Goal: Task Accomplishment & Management: Complete application form

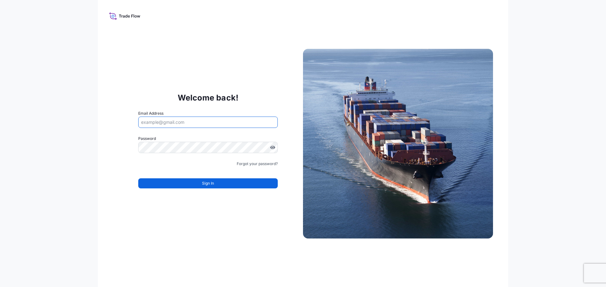
click at [160, 120] on input "Email Address" at bounding box center [207, 122] width 139 height 11
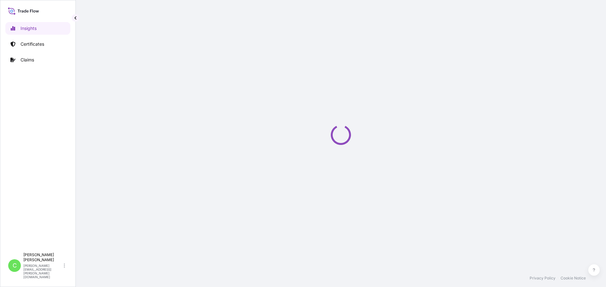
select select "2025"
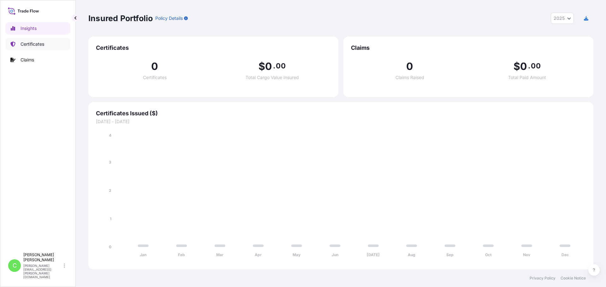
click at [41, 46] on p "Certificates" at bounding box center [33, 44] width 24 height 6
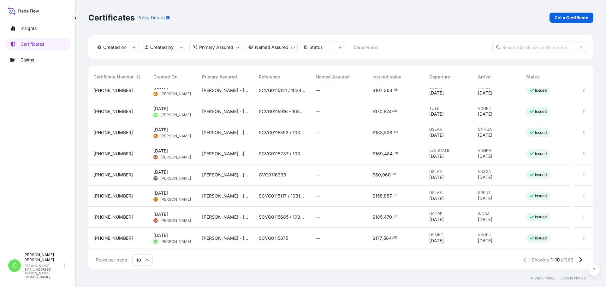
scroll to position [32, 0]
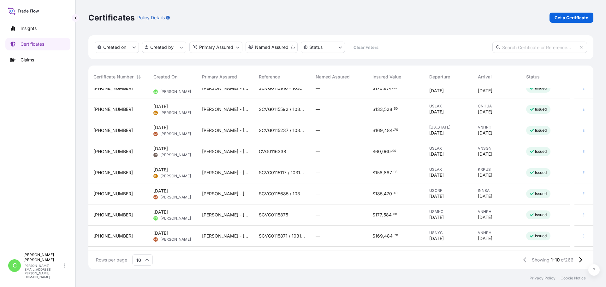
click at [287, 215] on span "SCVG0115875" at bounding box center [273, 215] width 29 height 6
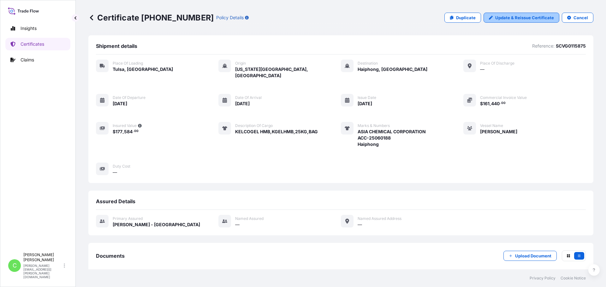
click at [514, 18] on p "Update & Reissue Certificate" at bounding box center [524, 18] width 59 height 6
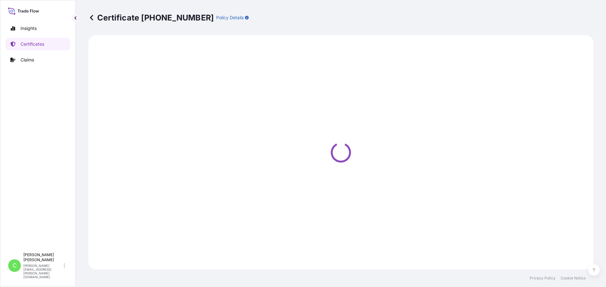
select select "Road / Inland"
select select "Sea"
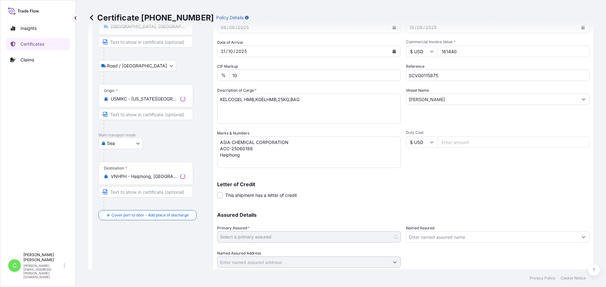
select select "31650"
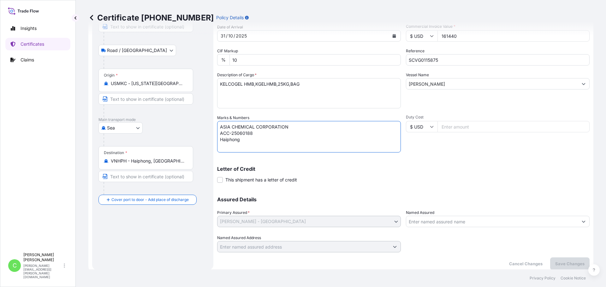
drag, startPoint x: 247, startPoint y: 143, endPoint x: 214, endPoint y: 126, distance: 37.0
click at [214, 126] on form "Route Details Place of loading Tulsa, OK, USA Road / Inland Road / Inland Origi…" at bounding box center [340, 123] width 505 height 302
paste textarea "PO# 25060187"
drag, startPoint x: 309, startPoint y: 144, endPoint x: 295, endPoint y: 147, distance: 14.5
click at [309, 144] on textarea "ASIA CHEMICAL CORPORATION ACC-25060188 Haiphong" at bounding box center [309, 137] width 184 height 32
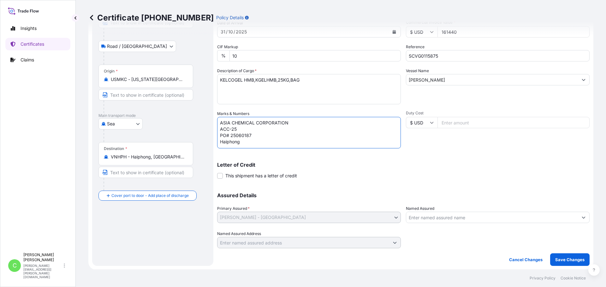
scroll to position [68, 0]
type textarea "ASIA CHEMICAL CORPORATION ACC-25 PO# 25060187 Haiphong"
click at [448, 234] on div at bounding box center [498, 240] width 184 height 18
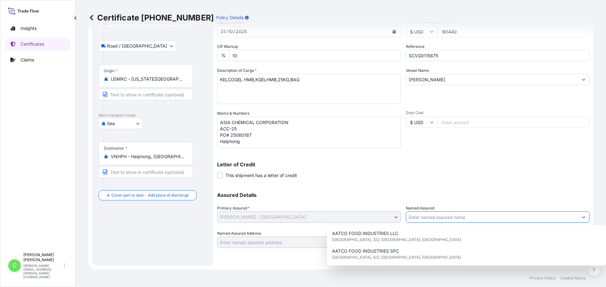
click at [581, 217] on icon "Show suggestions" at bounding box center [583, 217] width 4 height 4
drag, startPoint x: 532, startPoint y: 179, endPoint x: 422, endPoint y: 197, distance: 111.2
click at [530, 179] on div "Shipment Details Issue date * 08 / 09 / 2025 Date of Departure * 19 / 09 / 2025…" at bounding box center [403, 110] width 372 height 277
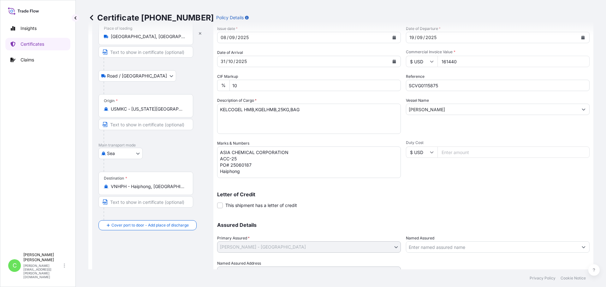
scroll to position [0, 0]
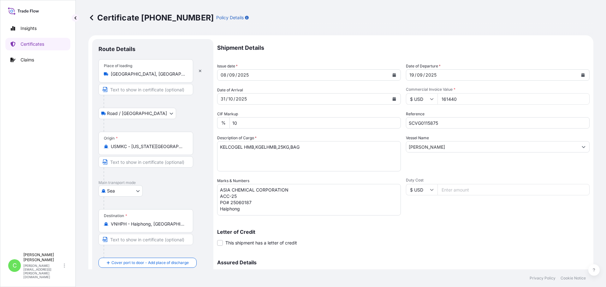
click at [270, 43] on p "Shipment Details" at bounding box center [403, 48] width 372 height 18
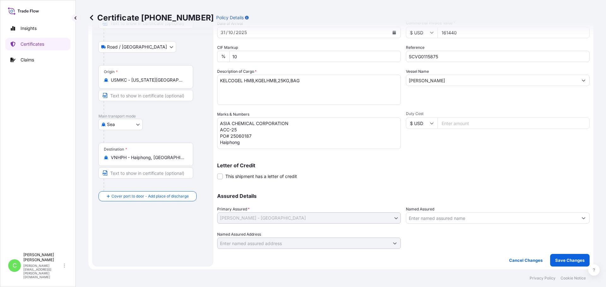
scroll to position [68, 0]
click at [302, 224] on div "Assured Details Primary Assured * CP Kelco - USA CP Kelco - USA Named Assured N…" at bounding box center [403, 216] width 372 height 63
click at [438, 162] on div "Letter of Credit This shipment has a letter of credit Letter of credit * Letter…" at bounding box center [403, 167] width 372 height 24
click at [562, 259] on p "Save Changes" at bounding box center [569, 259] width 29 height 6
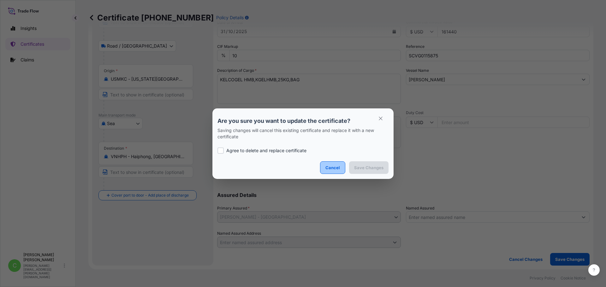
click at [340, 168] on p "Cancel" at bounding box center [332, 168] width 15 height 6
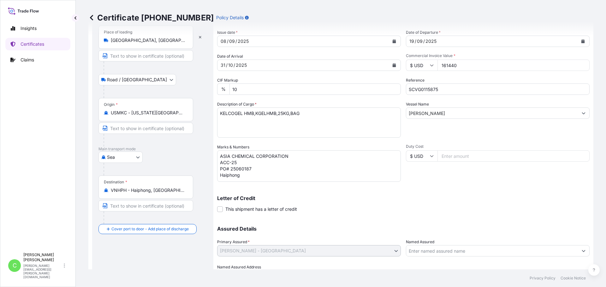
scroll to position [0, 0]
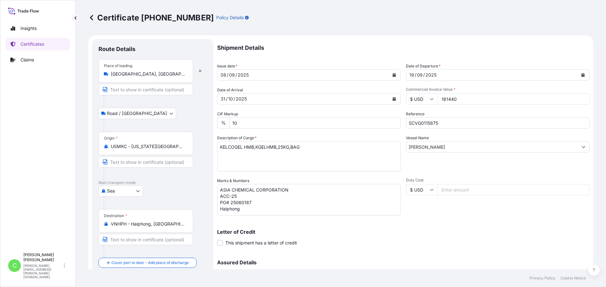
click at [91, 19] on icon at bounding box center [91, 17] width 3 height 5
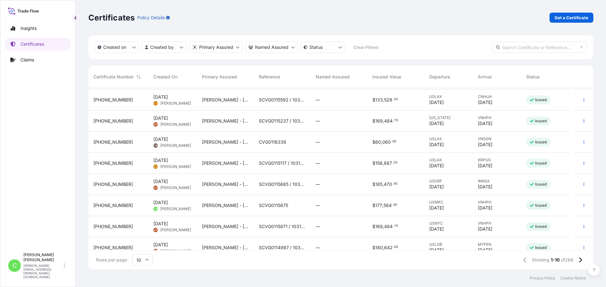
scroll to position [49, 0]
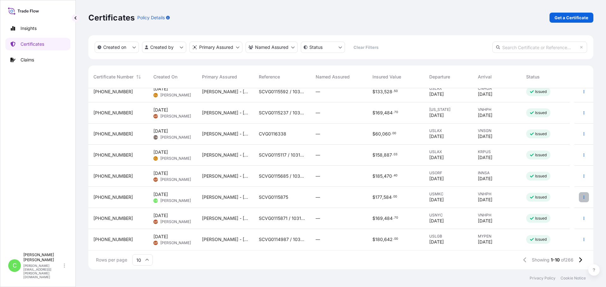
click at [582, 197] on icon "button" at bounding box center [584, 198] width 4 height 4
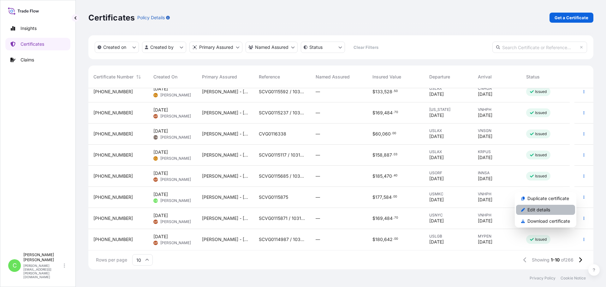
click at [550, 210] on link "Edit details" at bounding box center [545, 210] width 59 height 10
select select "Road / Inland"
select select "Sea"
select select "31650"
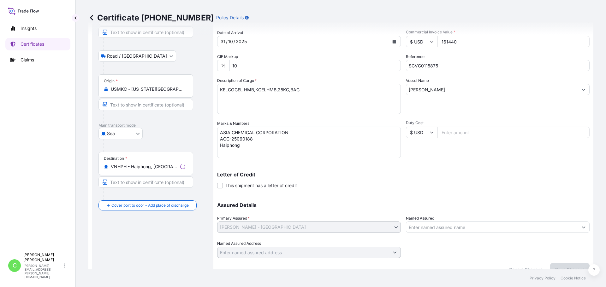
scroll to position [68, 0]
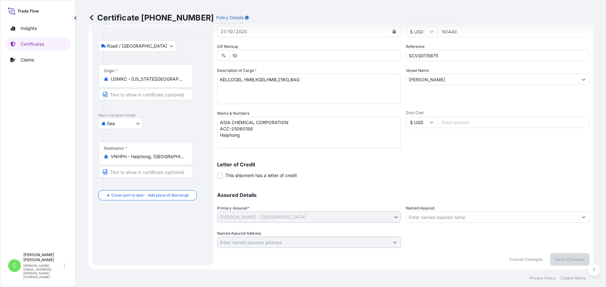
click at [511, 145] on div "Duty Cost $ USD" at bounding box center [498, 129] width 184 height 38
drag, startPoint x: 472, startPoint y: 188, endPoint x: 427, endPoint y: 201, distance: 46.5
click at [472, 188] on div "Assured Details Primary Assured * CP Kelco - USA CP Kelco - USA Named Assured N…" at bounding box center [403, 216] width 372 height 63
click at [401, 177] on div "Letter of Credit This shipment has a letter of credit Letter of credit * Letter…" at bounding box center [403, 170] width 372 height 17
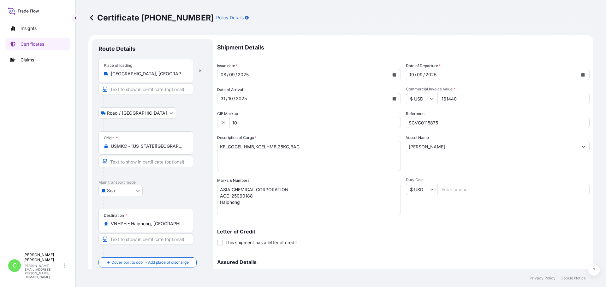
scroll to position [0, 0]
click at [396, 52] on p "Shipment Details" at bounding box center [403, 48] width 372 height 18
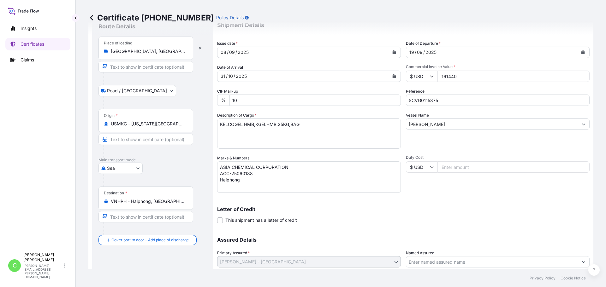
scroll to position [68, 0]
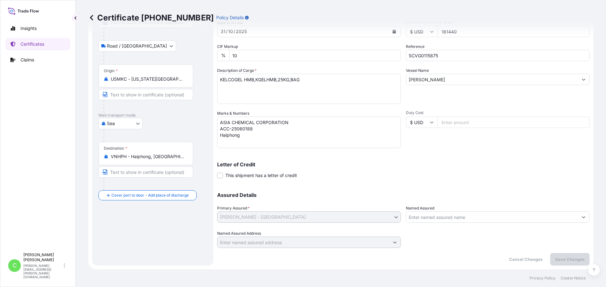
click at [365, 152] on div "Shipment Details Issue date * 08 / 09 / 2025 Date of Departure * 19 / 09 / 2025…" at bounding box center [403, 110] width 372 height 277
click at [298, 183] on div "Shipment Details Issue date * 08 / 09 / 2025 Date of Departure * 19 / 09 / 2025…" at bounding box center [403, 110] width 372 height 277
click at [588, 216] on div "Certificate 31650-262-1 Policy Details Route Details Place of loading Tulsa, OK…" at bounding box center [341, 135] width 530 height 270
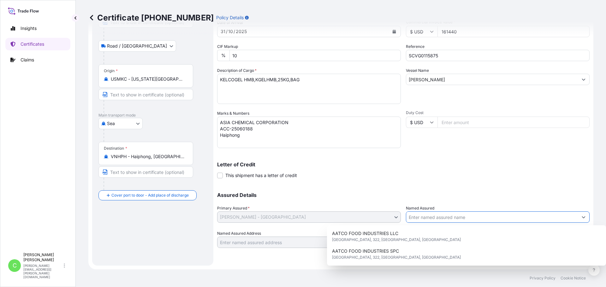
click at [582, 218] on icon "Show suggestions" at bounding box center [583, 218] width 3 height 2
click at [350, 175] on div "Letter of Credit This shipment has a letter of credit Letter of credit * Letter…" at bounding box center [403, 170] width 372 height 17
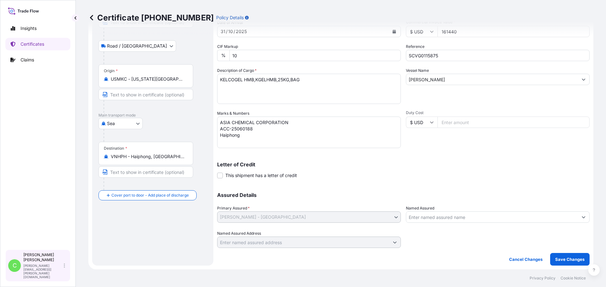
click at [38, 263] on p "Cameron Baker" at bounding box center [42, 258] width 39 height 10
click at [196, 257] on div "Route Details Place of loading Tulsa, OK, USA Road / Inland Road / Inland Origi…" at bounding box center [152, 119] width 109 height 282
click at [219, 177] on span at bounding box center [220, 176] width 6 height 6
click at [217, 172] on input "This shipment has a letter of credit" at bounding box center [217, 172] width 0 height 0
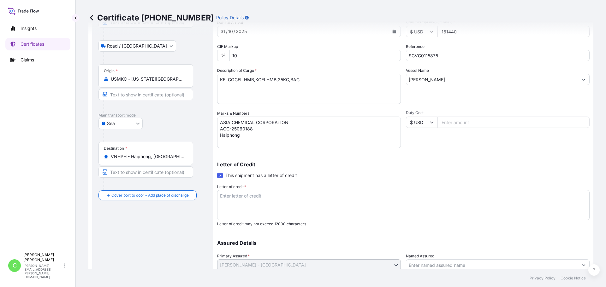
click at [220, 177] on span at bounding box center [220, 176] width 6 height 6
click at [217, 172] on input "This shipment has a letter of credit" at bounding box center [217, 172] width 0 height 0
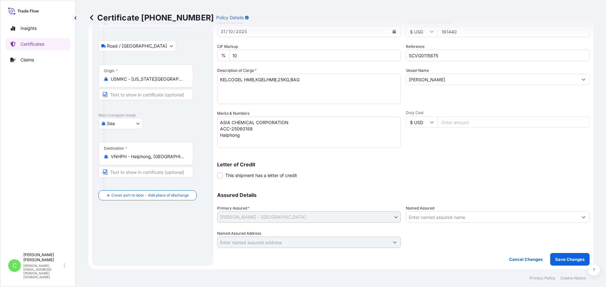
click at [274, 129] on textarea "ASIA CHEMICAL CORPORATION ACC-25060188 Haiphong" at bounding box center [309, 133] width 184 height 32
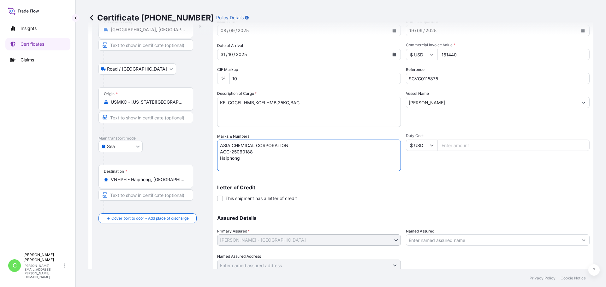
scroll to position [0, 0]
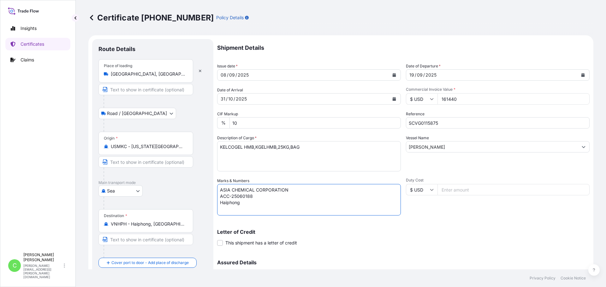
click at [151, 148] on input "USMKC - Kansas City, United States" at bounding box center [148, 147] width 74 height 6
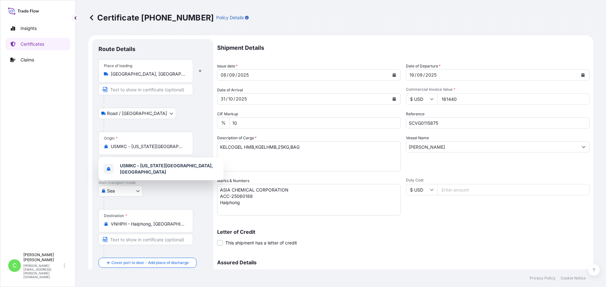
click at [421, 235] on div "Letter of Credit This shipment has a letter of credit Letter of credit * Letter…" at bounding box center [403, 238] width 372 height 17
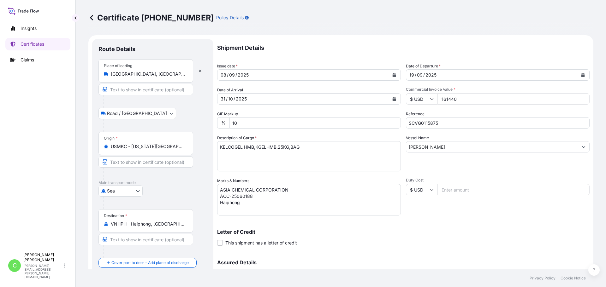
click at [278, 34] on div "Certificate 31650-262-1 Policy Details" at bounding box center [340, 17] width 505 height 35
click at [372, 47] on p "Shipment Details" at bounding box center [403, 48] width 372 height 18
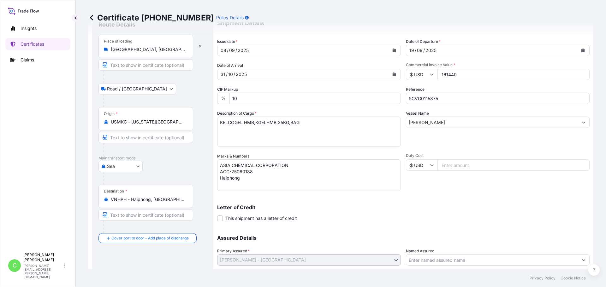
scroll to position [68, 0]
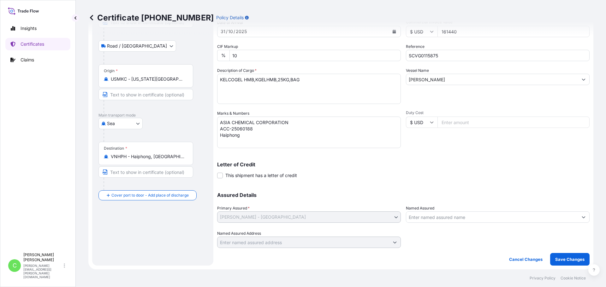
click at [388, 187] on div "Assured Details Primary Assured * CP Kelco - USA CP Kelco - USA Named Assured N…" at bounding box center [403, 216] width 372 height 63
click at [330, 183] on div "Shipment Details Issue date * 08 / 09 / 2025 Date of Departure * 19 / 09 / 2025…" at bounding box center [403, 110] width 372 height 277
click at [329, 183] on div "Shipment Details Issue date * 08 / 09 / 2025 Date of Departure * 19 / 09 / 2025…" at bounding box center [403, 110] width 372 height 277
click at [431, 174] on div "Letter of Credit This shipment has a letter of credit Letter of credit * Letter…" at bounding box center [403, 170] width 372 height 17
click at [434, 155] on div "Shipment Details Issue date * 08 / 09 / 2025 Date of Departure * 19 / 09 / 2025…" at bounding box center [403, 110] width 372 height 277
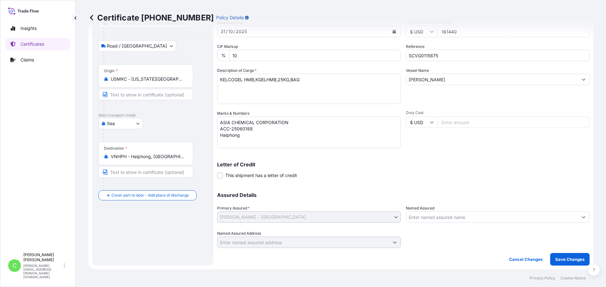
click at [400, 156] on div "Letter of Credit This shipment has a letter of credit Letter of credit * Letter…" at bounding box center [403, 167] width 372 height 24
click at [440, 158] on div "Letter of Credit This shipment has a letter of credit Letter of credit * Letter…" at bounding box center [403, 167] width 372 height 24
click at [421, 144] on div "Duty Cost $ USD" at bounding box center [498, 129] width 184 height 38
click at [424, 145] on div "Duty Cost $ USD" at bounding box center [498, 129] width 184 height 38
click at [457, 90] on div "Vessel Name SEROJA LIMA" at bounding box center [498, 86] width 184 height 37
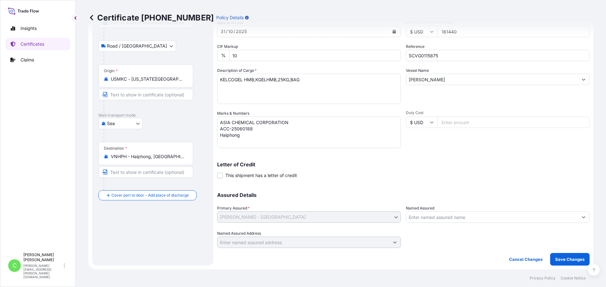
drag, startPoint x: 440, startPoint y: 192, endPoint x: 456, endPoint y: 190, distance: 16.2
click at [441, 191] on div "Assured Details Primary Assured * CP Kelco - USA CP Kelco - USA Named Assured N…" at bounding box center [403, 216] width 372 height 63
click at [403, 193] on p "Assured Details" at bounding box center [403, 195] width 372 height 5
click at [368, 24] on div "Certificate 31650-262-1 Policy Details" at bounding box center [340, 17] width 505 height 35
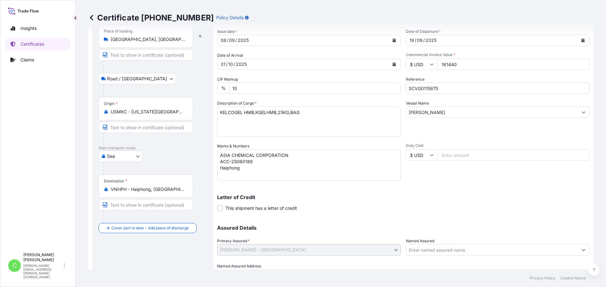
scroll to position [0, 0]
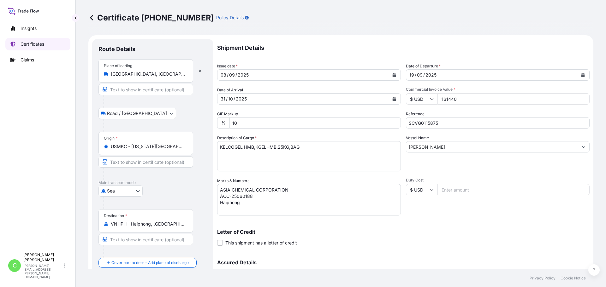
click at [25, 31] on p "Insights" at bounding box center [29, 28] width 16 height 6
select select "2025"
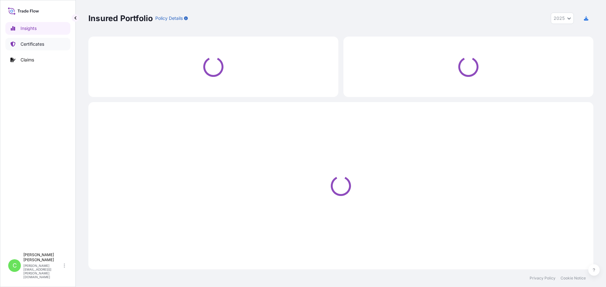
click at [32, 42] on p "Certificates" at bounding box center [33, 44] width 24 height 6
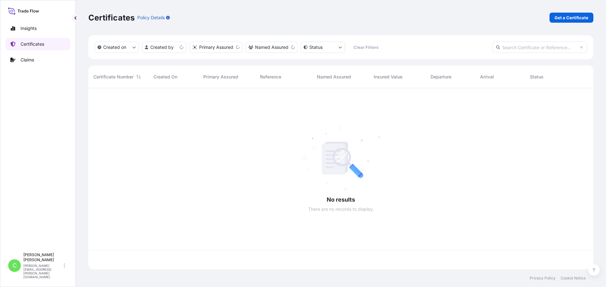
scroll to position [180, 500]
click at [575, 19] on p "Get a Certificate" at bounding box center [571, 18] width 34 height 6
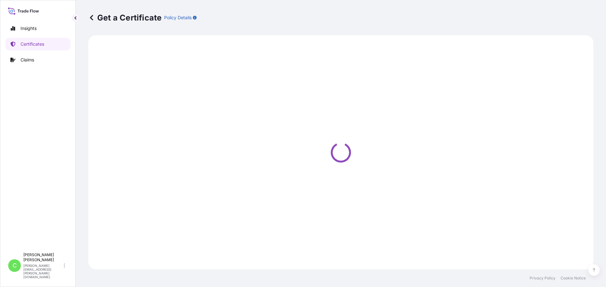
select select "Sea"
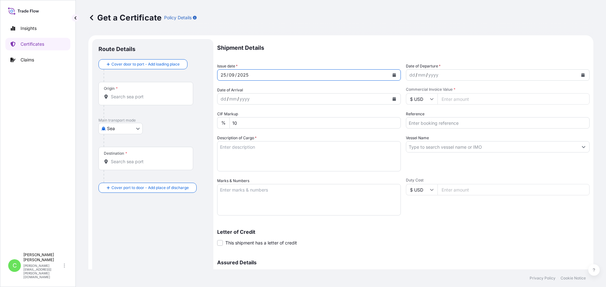
click at [392, 76] on icon "Calendar" at bounding box center [394, 75] width 4 height 4
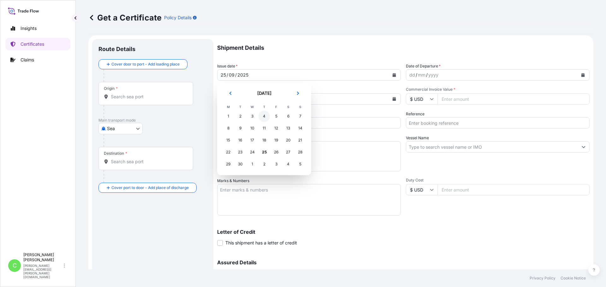
click at [263, 116] on div "4" at bounding box center [263, 116] width 11 height 11
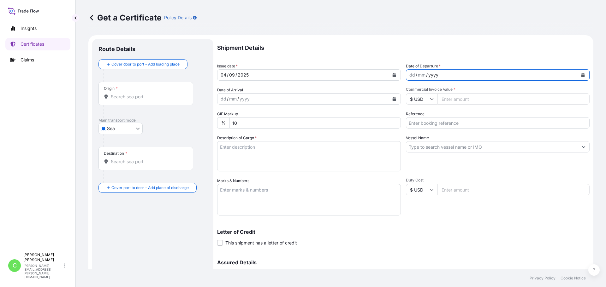
drag, startPoint x: 432, startPoint y: 73, endPoint x: 439, endPoint y: 74, distance: 7.3
click at [434, 74] on div "yyyy" at bounding box center [432, 75] width 11 height 8
click at [580, 75] on button "Calendar" at bounding box center [583, 75] width 10 height 10
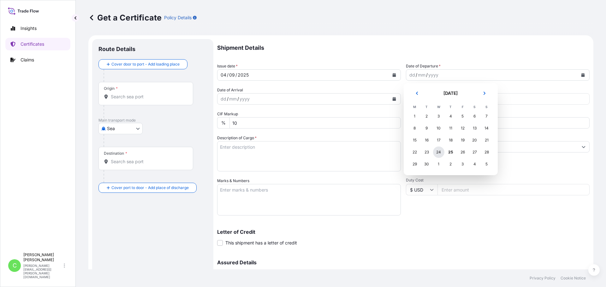
click at [438, 151] on div "24" at bounding box center [438, 152] width 11 height 11
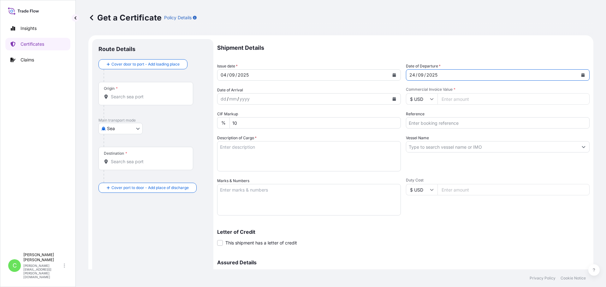
click at [584, 75] on div "24 / 09 / 2025" at bounding box center [498, 74] width 184 height 11
click at [581, 75] on icon "Calendar" at bounding box center [583, 75] width 4 height 4
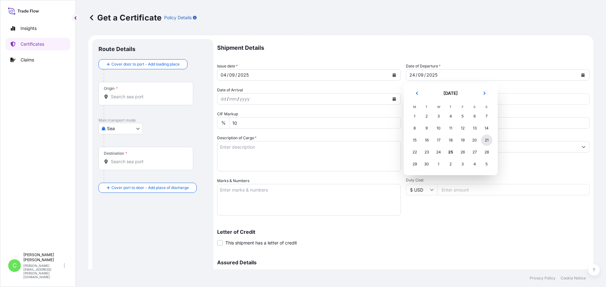
click at [482, 142] on div "21" at bounding box center [486, 140] width 11 height 11
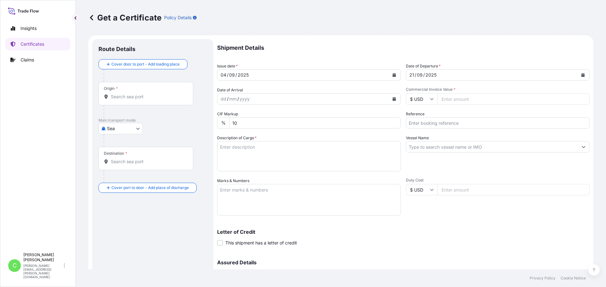
click at [455, 98] on input "Commercial Invoice Value *" at bounding box center [513, 98] width 152 height 11
click at [464, 95] on input "Commercial Invoice Value *" at bounding box center [513, 98] width 152 height 11
type input "283603.20"
click at [477, 124] on input "Reference" at bounding box center [498, 122] width 184 height 11
paste input "SCVG0115760"
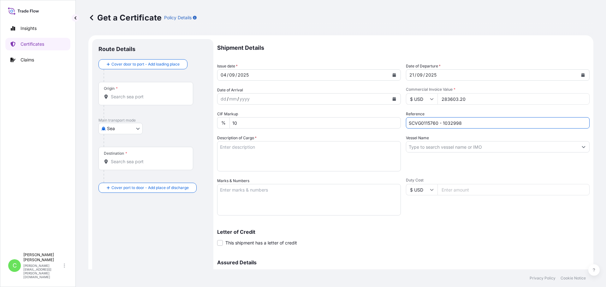
type input "SCVG0115760 - 1032998"
click at [253, 156] on textarea "Description of Cargo *" at bounding box center [309, 156] width 184 height 30
click at [279, 160] on textarea "Description of Cargo *" at bounding box center [309, 156] width 184 height 30
paste textarea "KELTROL,KTL,25KG,BAG KELTROL F,KTLF,25KG,BAG KELTROL GM,KTLGM,25KG,BAG KELTROL …"
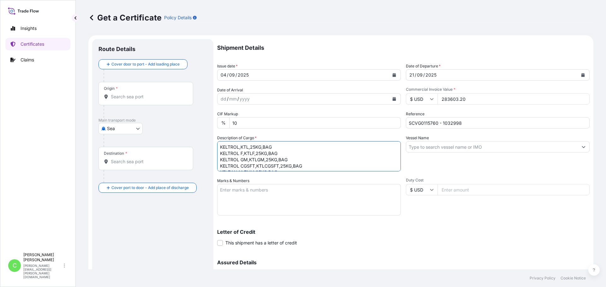
scroll to position [4, 0]
type textarea "KELTROL,KTL,25KG,BAG KELTROL F,KTLF,25KG,BAG KELTROL GM,KTLGM,25KG,BAG KELTROL …"
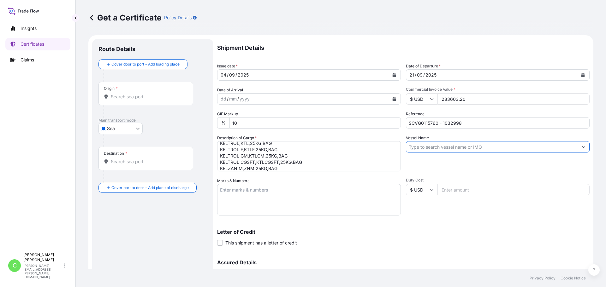
click at [444, 148] on input "Vessel Name" at bounding box center [492, 146] width 172 height 11
drag, startPoint x: 541, startPoint y: 146, endPoint x: 566, endPoint y: 147, distance: 24.6
click at [544, 146] on input "Vessel Name" at bounding box center [492, 146] width 172 height 11
click at [471, 147] on input "Vessel Name" at bounding box center [492, 146] width 172 height 11
click at [479, 144] on input "Vessel Name" at bounding box center [492, 146] width 172 height 11
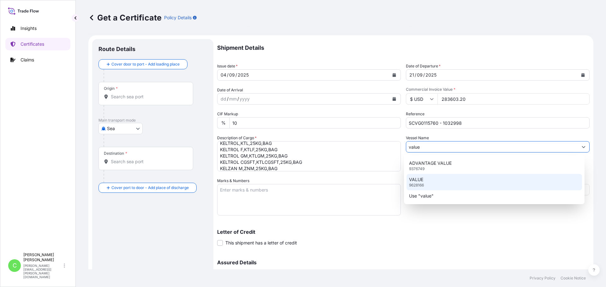
click at [436, 185] on div "VALUE 9628166" at bounding box center [494, 182] width 176 height 16
click at [426, 180] on div "VALUE 9628166" at bounding box center [494, 182] width 176 height 16
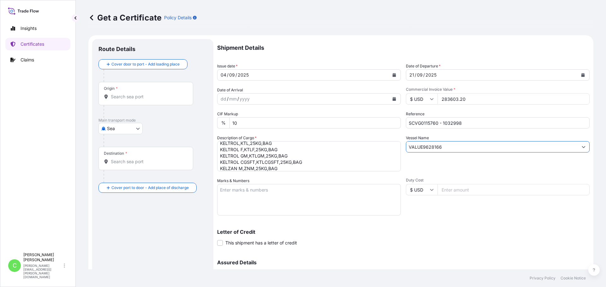
drag, startPoint x: 450, startPoint y: 147, endPoint x: 366, endPoint y: 147, distance: 83.9
click at [367, 147] on div "Shipment Details Issue date * 04 / 09 / 2025 Date of Departure * 21 / 09 / 2025…" at bounding box center [403, 177] width 372 height 277
type input "VALUE"
click at [307, 208] on textarea "Marks & Numbers" at bounding box center [309, 200] width 184 height 32
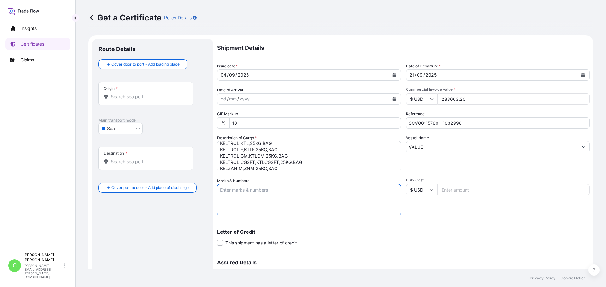
click at [270, 197] on textarea "Marks & Numbers" at bounding box center [309, 200] width 184 height 32
paste textarea "JUPITER INTERNATIONAL CO., LTD PO#Bio-2507-27 BUSAN, KOREA"
type textarea "JUPITER INTERNATIONAL CO., LTD PO#Bio-2507-27 BUSAN, KOREA"
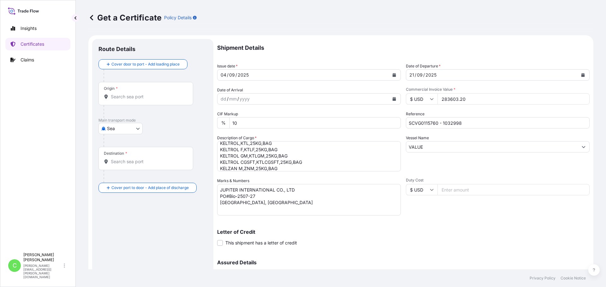
click at [467, 189] on input "Duty Cost" at bounding box center [513, 189] width 152 height 11
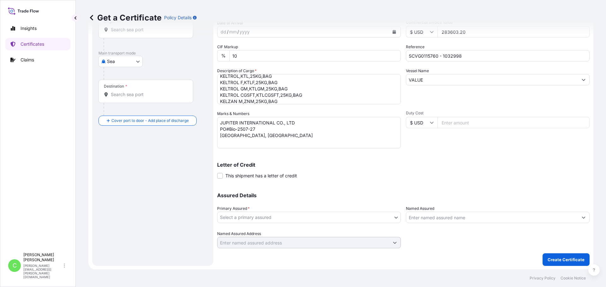
scroll to position [68, 0]
click at [308, 218] on body "Insights Certificates Claims C Cameron Baker cameron.baker@dsv.com Get a Certif…" at bounding box center [303, 143] width 606 height 287
click at [474, 171] on div "Letter of Credit This shipment has a letter of credit Letter of credit * Letter…" at bounding box center [403, 170] width 372 height 17
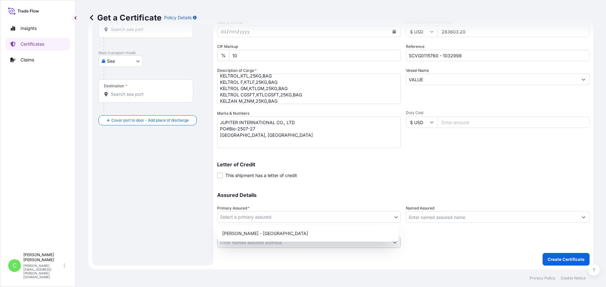
click at [275, 221] on body "Insights Certificates Claims C Cameron Baker cameron.baker@dsv.com Get a Certif…" at bounding box center [303, 143] width 606 height 287
click at [297, 216] on body "Insights Certificates Claims C Cameron Baker cameron.baker@dsv.com Get a Certif…" at bounding box center [303, 143] width 606 height 287
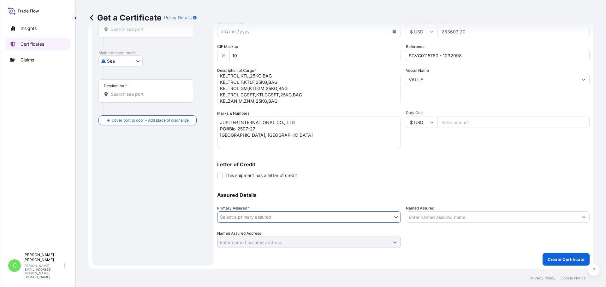
click at [37, 44] on p "Certificates" at bounding box center [33, 44] width 24 height 6
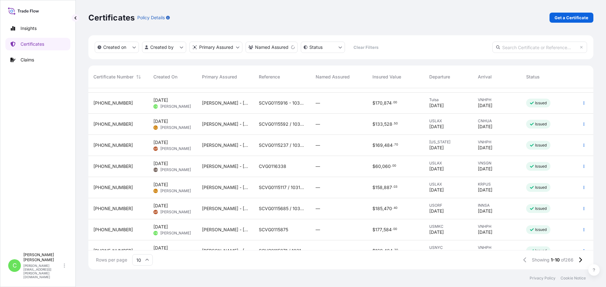
scroll to position [32, 0]
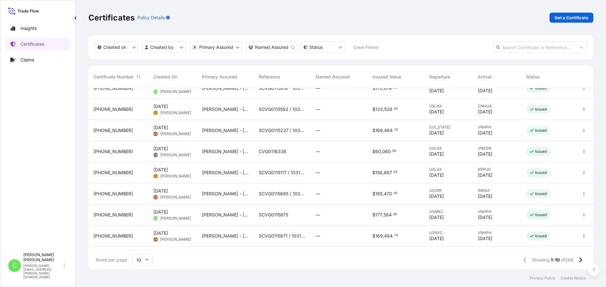
click at [295, 218] on div "SCVG0115875" at bounding box center [282, 215] width 47 height 6
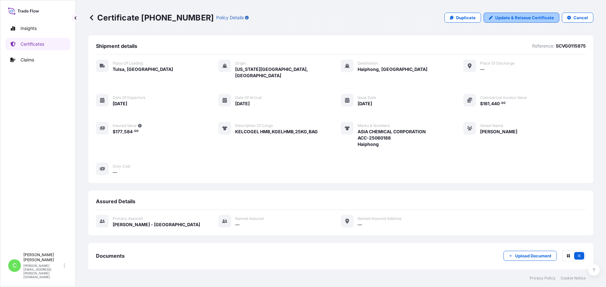
click at [497, 18] on p "Update & Reissue Certificate" at bounding box center [524, 18] width 59 height 6
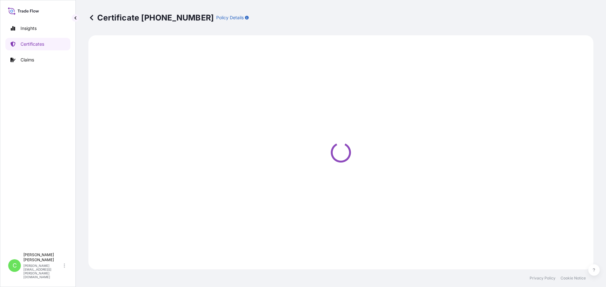
select select "Road / Inland"
select select "Sea"
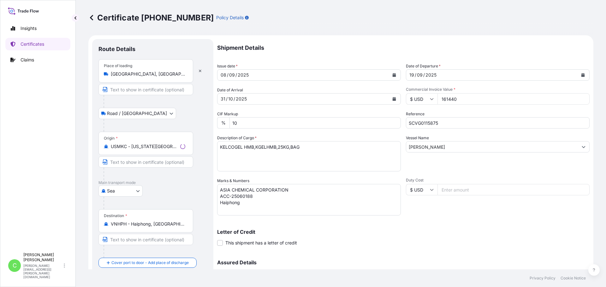
select select "31650"
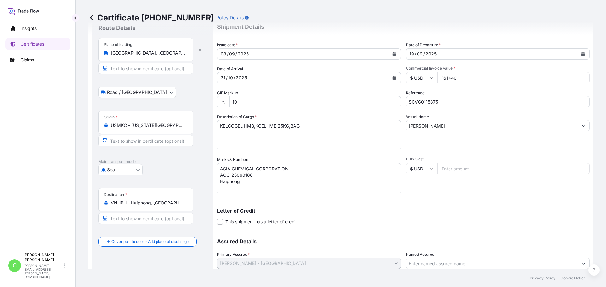
scroll to position [32, 0]
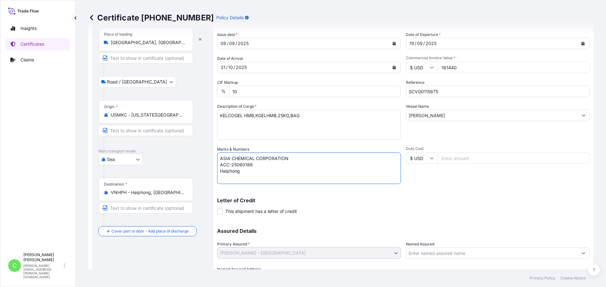
click at [254, 166] on textarea "ASIA CHEMICAL CORPORATION ACC-25060188 Haiphong" at bounding box center [309, 169] width 184 height 32
click at [291, 157] on textarea "ASIA CHEMICAL CORPORATION ACC-25060188 Haiphong" at bounding box center [309, 169] width 184 height 32
click at [222, 166] on textarea "ASIA CHEMICAL CORPORATION ACC-25060188 Haiphong" at bounding box center [309, 169] width 184 height 32
click at [233, 163] on textarea "ASIA CHEMICAL CORPORATION ACC-25060188 Haiphong" at bounding box center [309, 169] width 184 height 32
paste textarea "ACC-25060187"
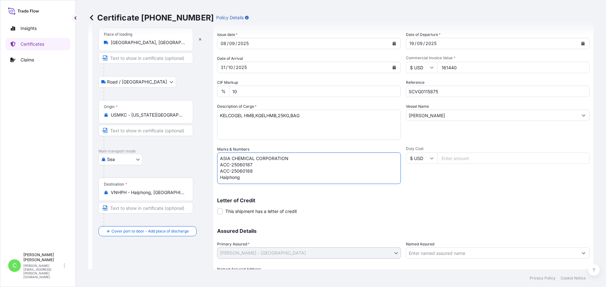
click at [256, 171] on textarea "ASIA CHEMICAL CORPORATION ACC-25060188 Haiphong" at bounding box center [309, 169] width 184 height 32
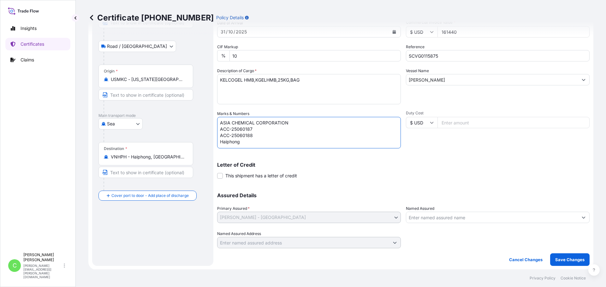
scroll to position [68, 0]
type textarea "ASIA CHEMICAL CORPORATION ACC-25060187 ACC-25060188 Haiphong"
click at [565, 260] on p "Save Changes" at bounding box center [569, 259] width 29 height 6
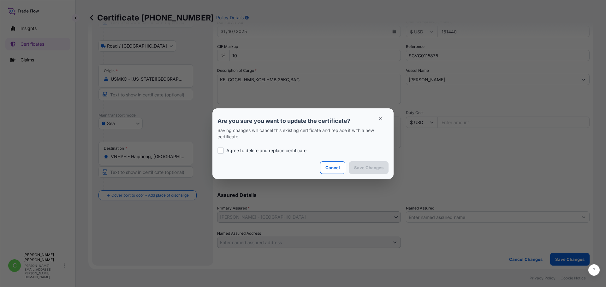
click at [220, 150] on div at bounding box center [220, 151] width 6 height 6
checkbox input "true"
click at [378, 170] on p "Save Changes" at bounding box center [368, 168] width 29 height 6
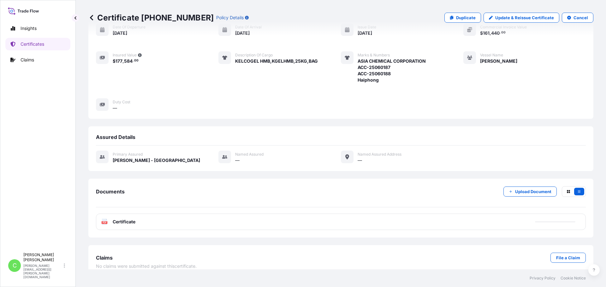
scroll to position [72, 0]
click at [125, 218] on span "Certificate" at bounding box center [124, 221] width 23 height 6
click at [389, 117] on div "Shipment details Reference: SCVG0115875 Place of Loading Tulsa, United States O…" at bounding box center [340, 98] width 505 height 270
click at [179, 118] on div "Shipment details Reference: SCVG0115875 Place of Loading Tulsa, United States O…" at bounding box center [340, 98] width 505 height 270
